Goal: Task Accomplishment & Management: Manage account settings

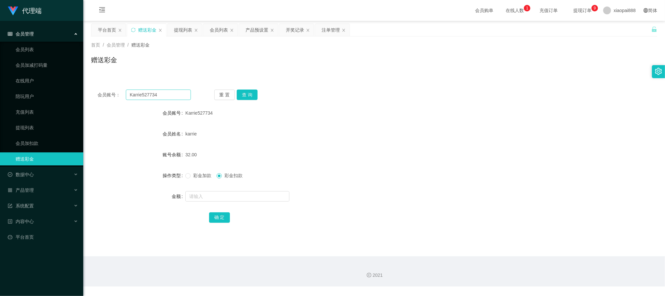
click at [156, 88] on div "会员账号： Karrie527734 重 置 查 询 会员账号 Karrie527734 会员姓名 karrie 账号余额 32.00 操作类型 彩金加款 彩…" at bounding box center [374, 160] width 566 height 155
click at [158, 90] on input "Karrie527734" at bounding box center [158, 94] width 65 height 10
paste input "Chelliah"
type input "Chelliah"
click at [249, 97] on button "查 询" at bounding box center [247, 94] width 21 height 10
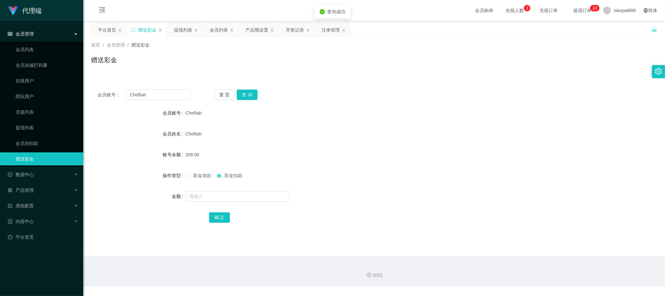
click at [198, 174] on span "彩金加款" at bounding box center [202, 175] width 23 height 5
click at [254, 33] on div "产品预设置" at bounding box center [257, 30] width 23 height 12
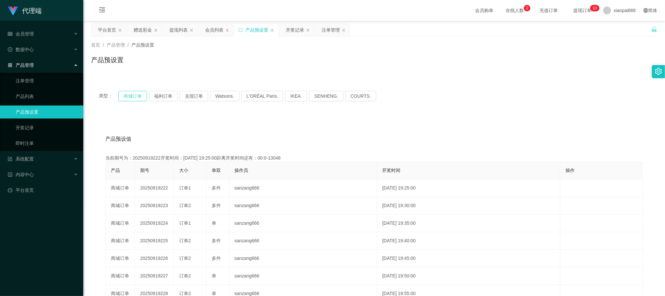
click at [135, 98] on button "商城订单" at bounding box center [132, 96] width 29 height 10
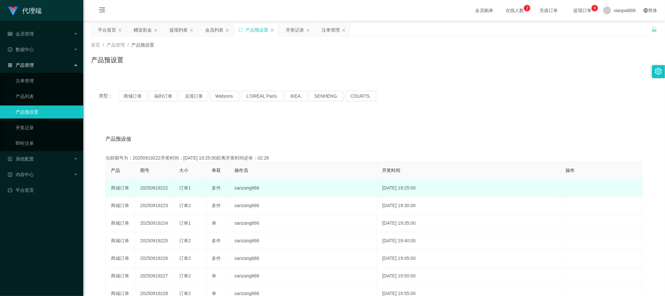
click at [162, 185] on td "20250919222" at bounding box center [154, 188] width 39 height 18
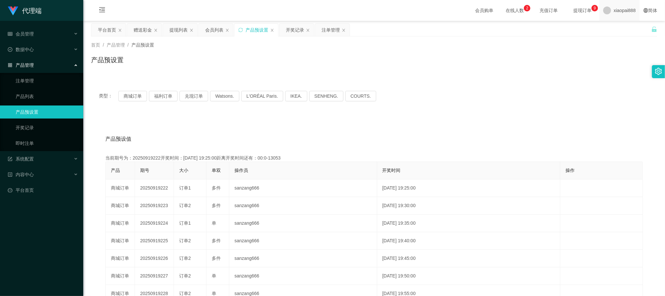
copy td "20250919222"
click at [336, 29] on div "注单管理" at bounding box center [331, 30] width 18 height 12
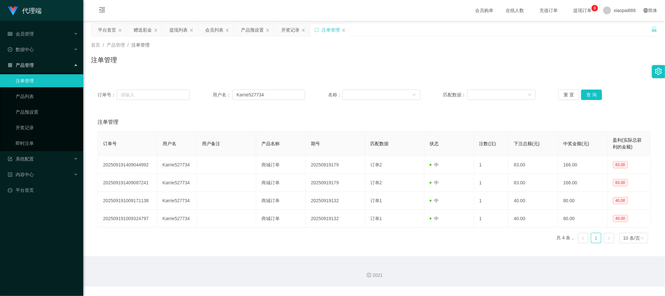
drag, startPoint x: 229, startPoint y: 82, endPoint x: 240, endPoint y: 81, distance: 10.4
click at [230, 81] on div "订单号： 用户名： Karrie527734 名称： 匹配数据： 重 置 查 询 注单管理 订单号 用户名 用户备注 产品名称 期号 匹配数据 状态 注数(注…" at bounding box center [374, 161] width 566 height 173
click at [259, 93] on input "Karrie527734" at bounding box center [269, 94] width 72 height 10
paste input "Chelliah"
type input "Chelliah"
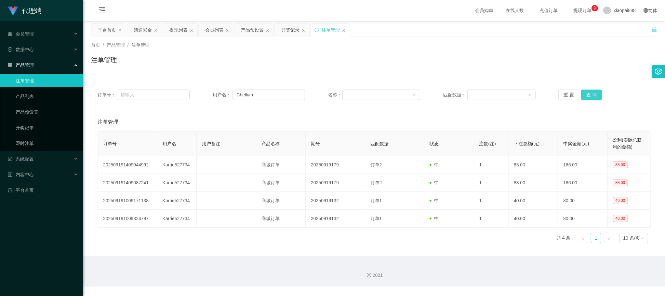
click at [599, 91] on button "查 询" at bounding box center [591, 94] width 21 height 10
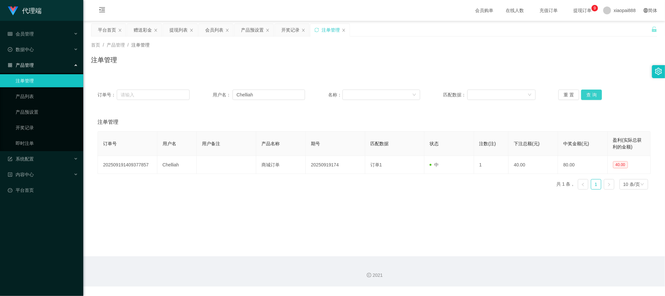
click at [592, 93] on button "查 询" at bounding box center [591, 94] width 21 height 10
click at [454, 193] on div "订单号 用户名 用户备注 产品名称 期号 匹配数据 状态 注数(注) 下注总额(元) 中奖金额(元) 盈利(实际总获利的金额) 202509191409377…" at bounding box center [374, 162] width 553 height 63
click at [591, 90] on button "查 询" at bounding box center [591, 94] width 21 height 10
click at [592, 91] on button "查 询" at bounding box center [591, 94] width 21 height 10
click at [594, 92] on button "查 询" at bounding box center [591, 94] width 21 height 10
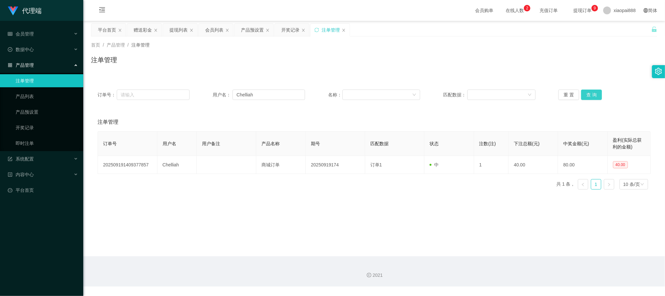
click at [594, 92] on button "查 询" at bounding box center [591, 94] width 21 height 10
click at [592, 94] on button "查 询" at bounding box center [591, 94] width 21 height 10
click at [263, 219] on main "关闭左侧 关闭右侧 关闭其它 刷新页面 平台首页 赠送彩金 提现列表 会员列表 产品预设置 开奖记录 注单管理 首页 / 产品管理 / 注单管理 / 注单管理…" at bounding box center [374, 138] width 582 height 235
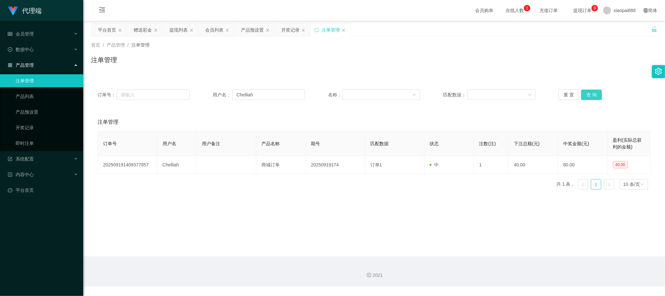
click at [595, 89] on button "查 询" at bounding box center [591, 94] width 21 height 10
click at [588, 95] on button "查 询" at bounding box center [591, 94] width 21 height 10
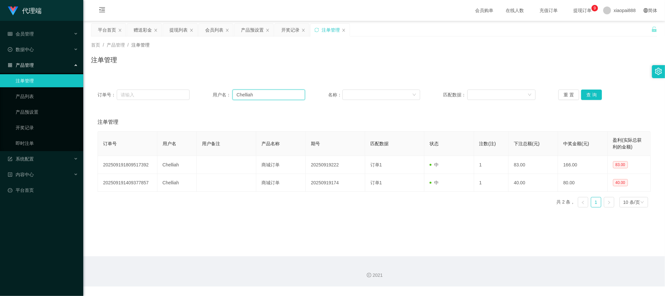
click at [264, 94] on input "Chelliah" at bounding box center [269, 94] width 72 height 10
click at [589, 93] on button "查 询" at bounding box center [591, 94] width 21 height 10
